Goal: Find specific page/section: Find specific page/section

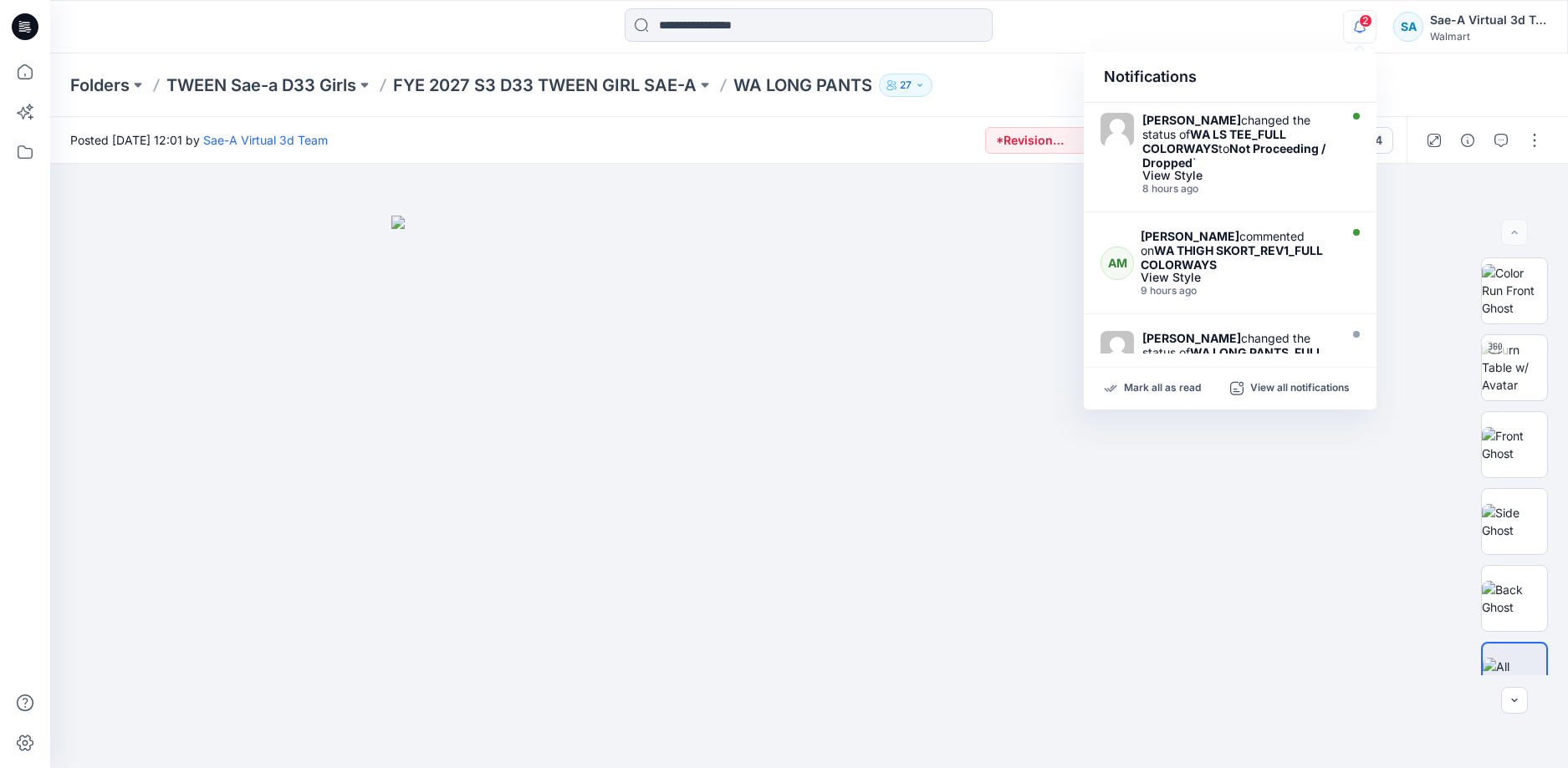
click at [1329, 51] on div "Notifications" at bounding box center [1229, 77] width 292 height 51
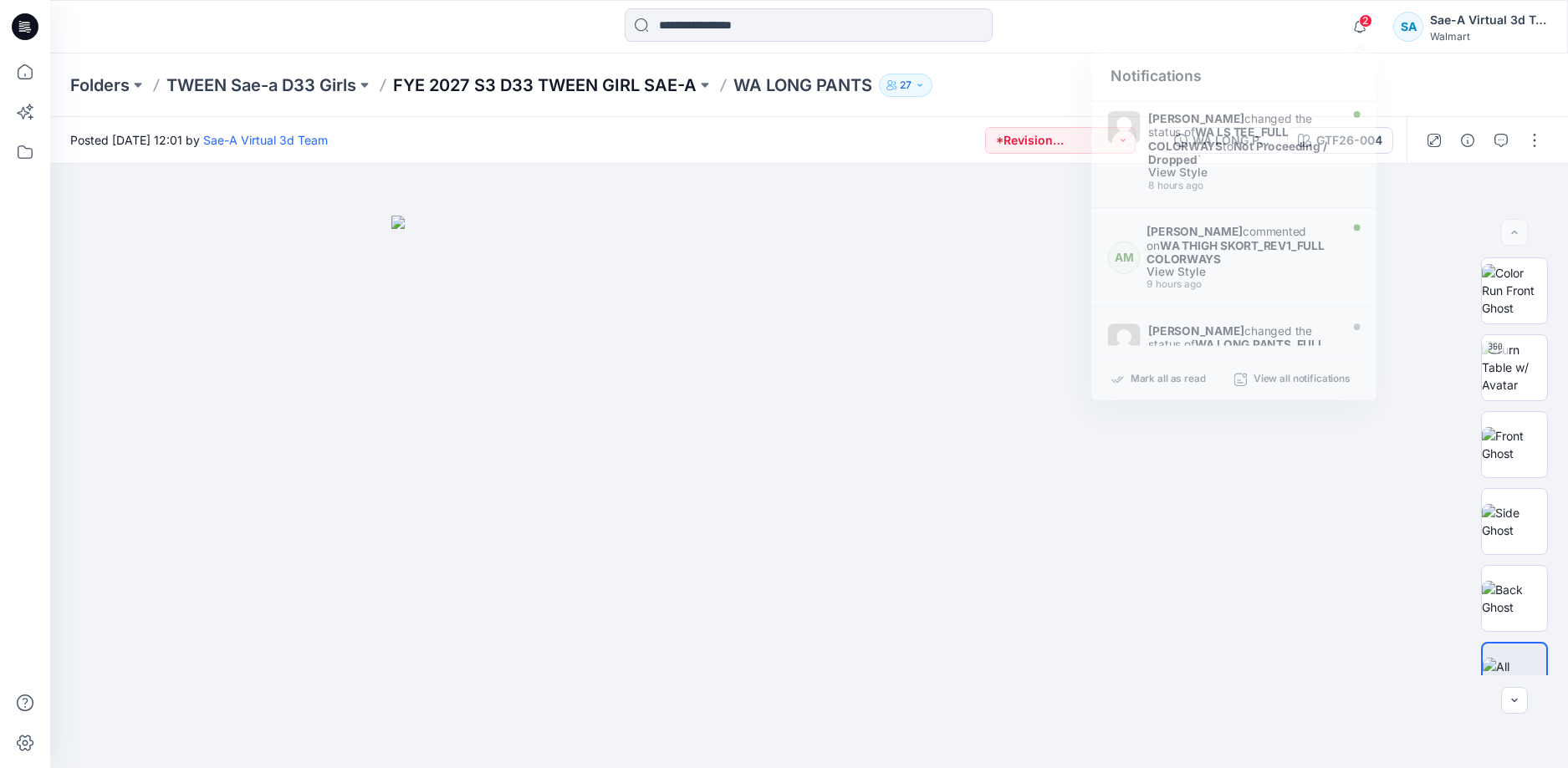
click at [655, 81] on p "FYE 2027 S3 D33 TWEEN GIRL SAE-A" at bounding box center [544, 86] width 303 height 24
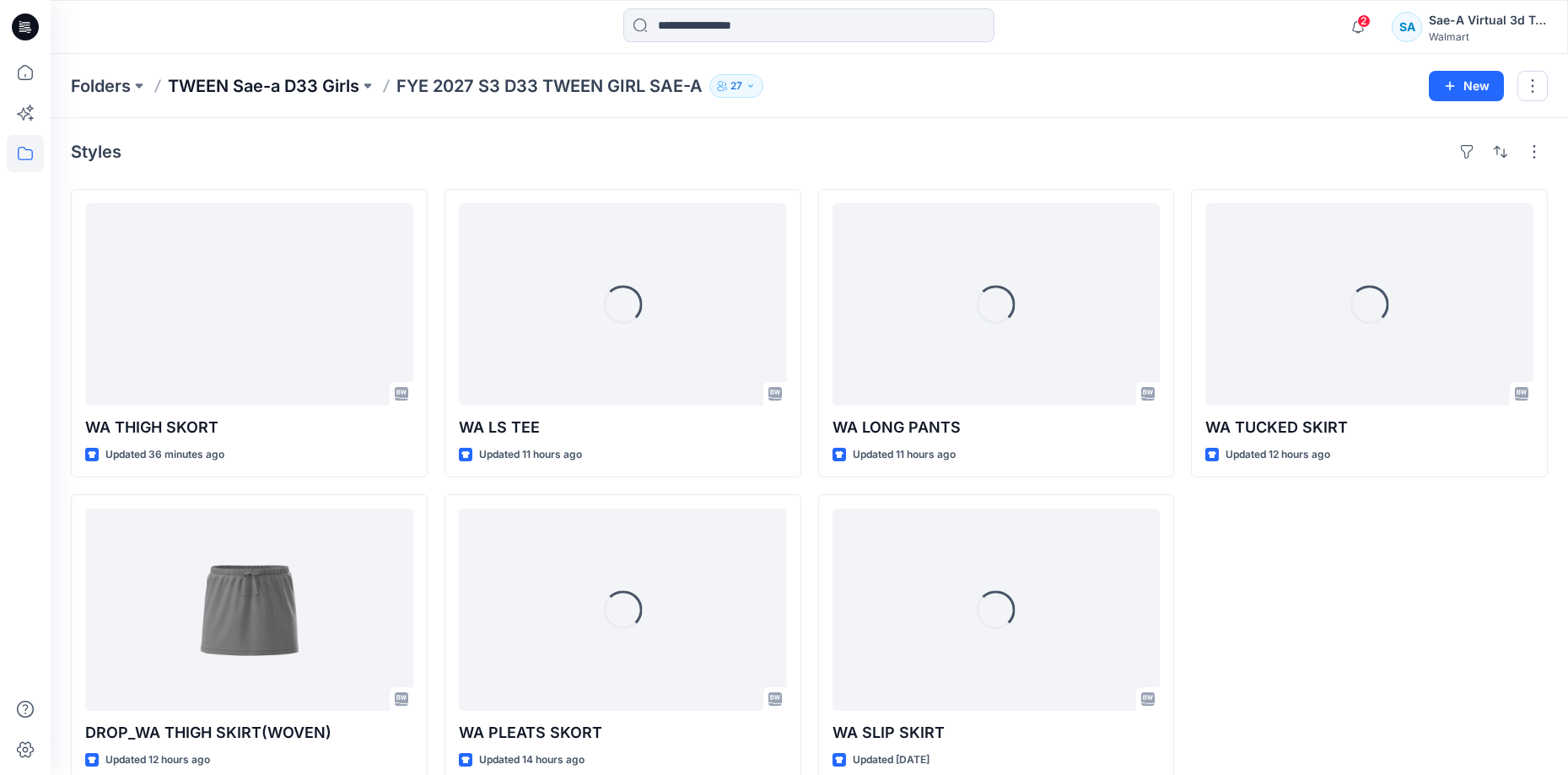
click at [321, 91] on p "TWEEN Sae-a D33 Girls" at bounding box center [263, 87] width 191 height 24
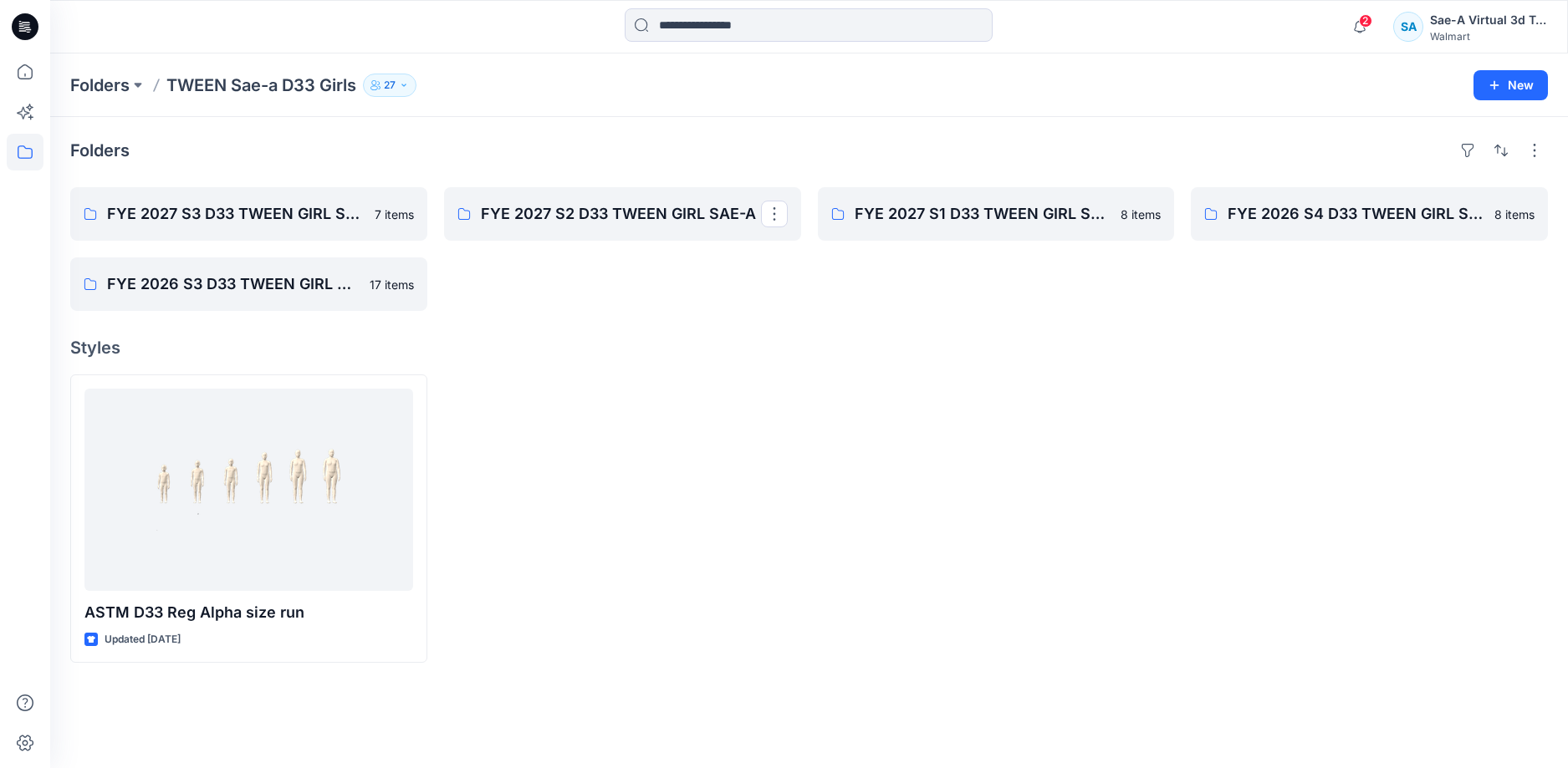
click at [799, 395] on div at bounding box center [623, 518] width 357 height 288
click at [554, 211] on p "FYE 2027 S2 D33 TWEEN GIRL SAE-A" at bounding box center [621, 214] width 280 height 24
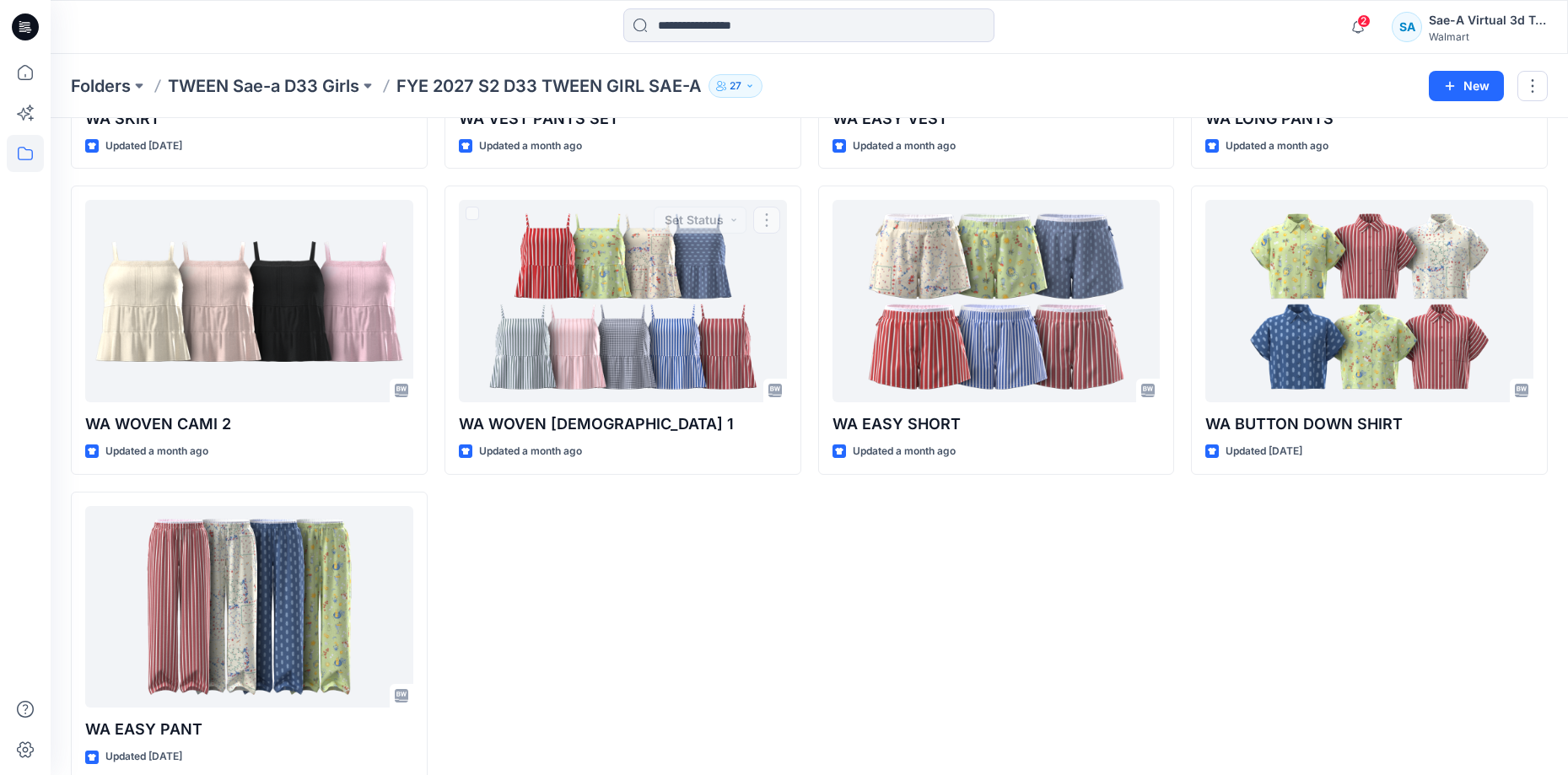
scroll to position [334, 0]
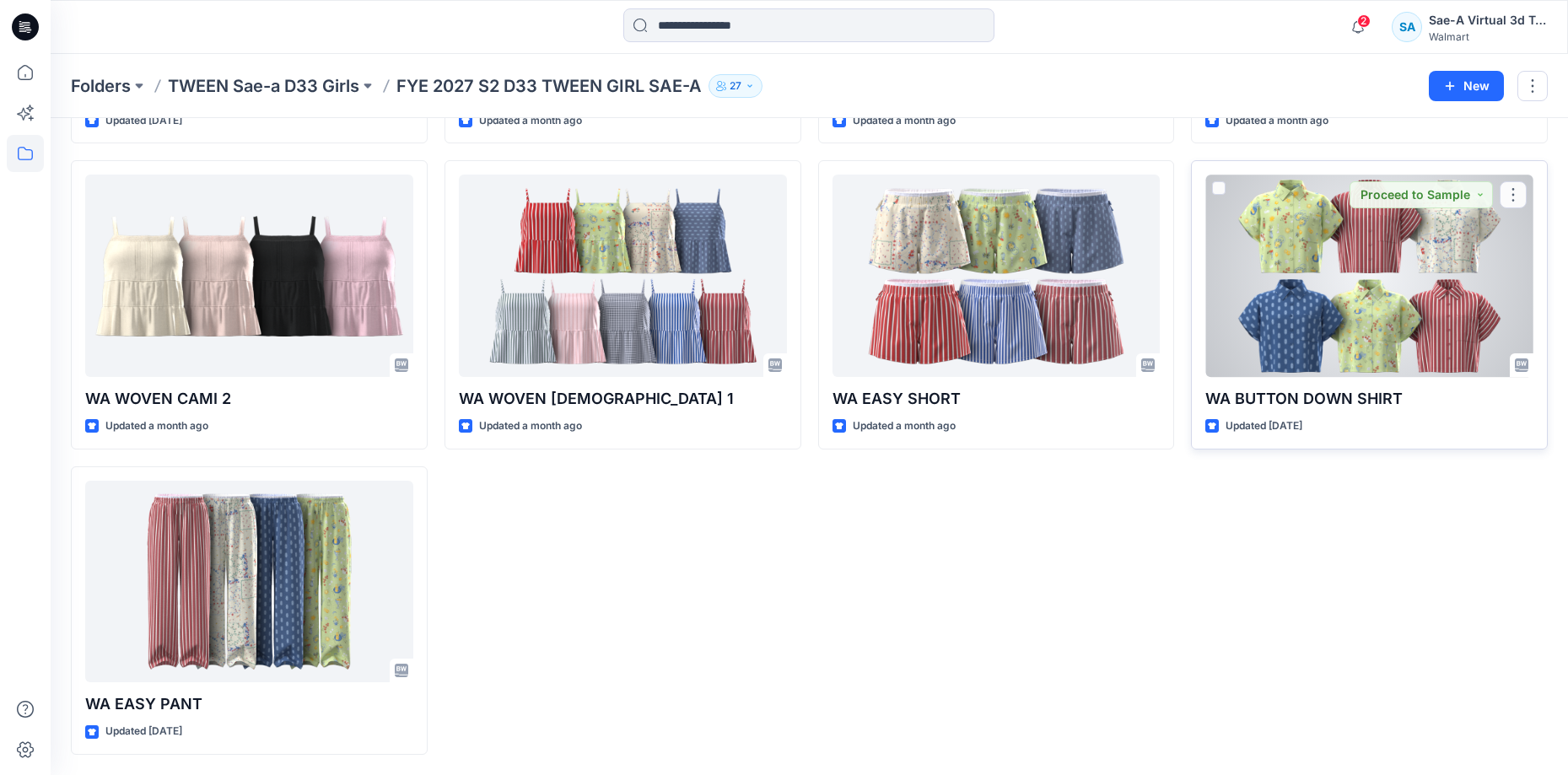
click at [1394, 331] on div at bounding box center [1369, 275] width 328 height 202
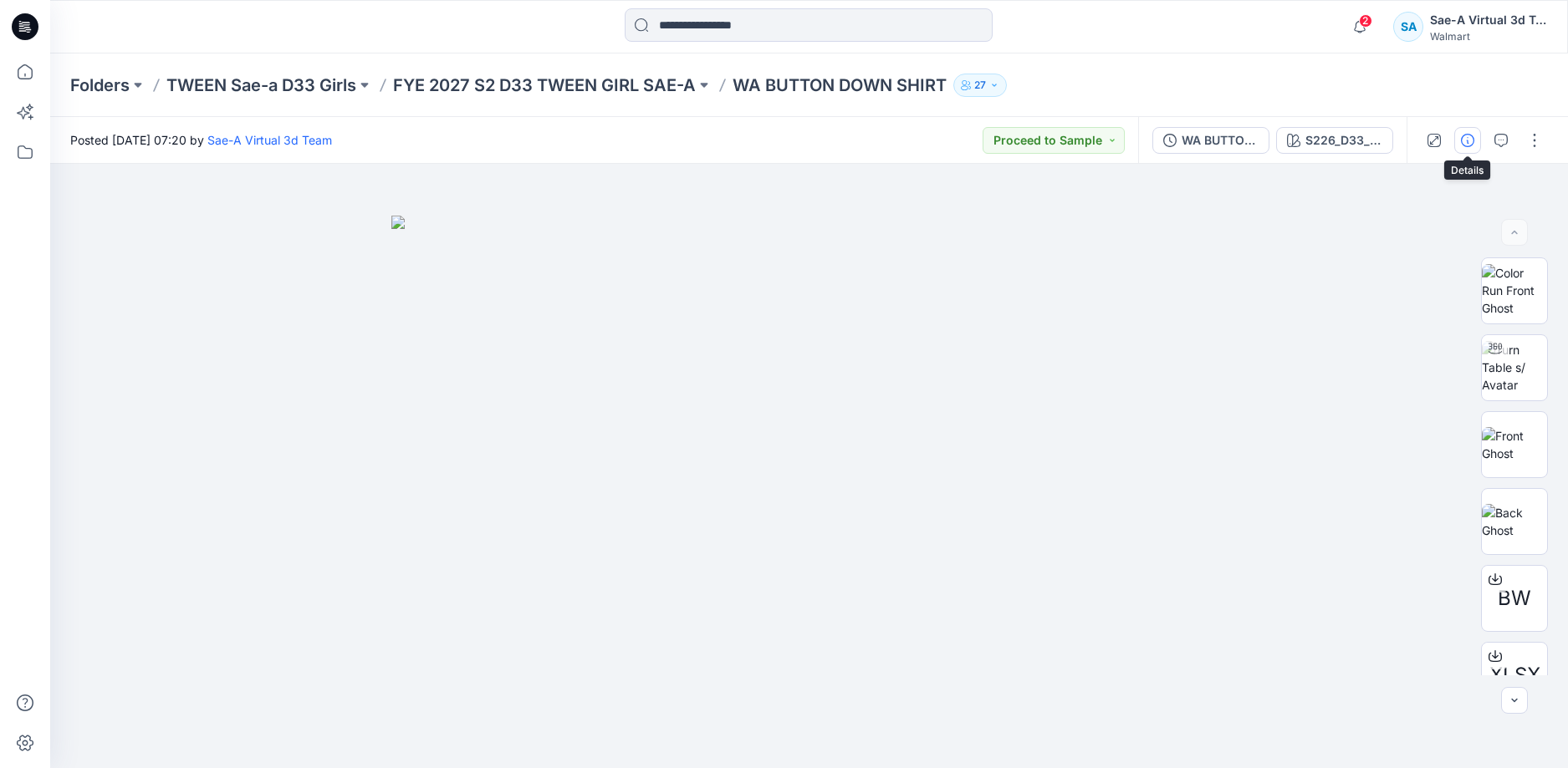
click at [1476, 141] on button "button" at bounding box center [1466, 140] width 27 height 27
